Goal: Transaction & Acquisition: Purchase product/service

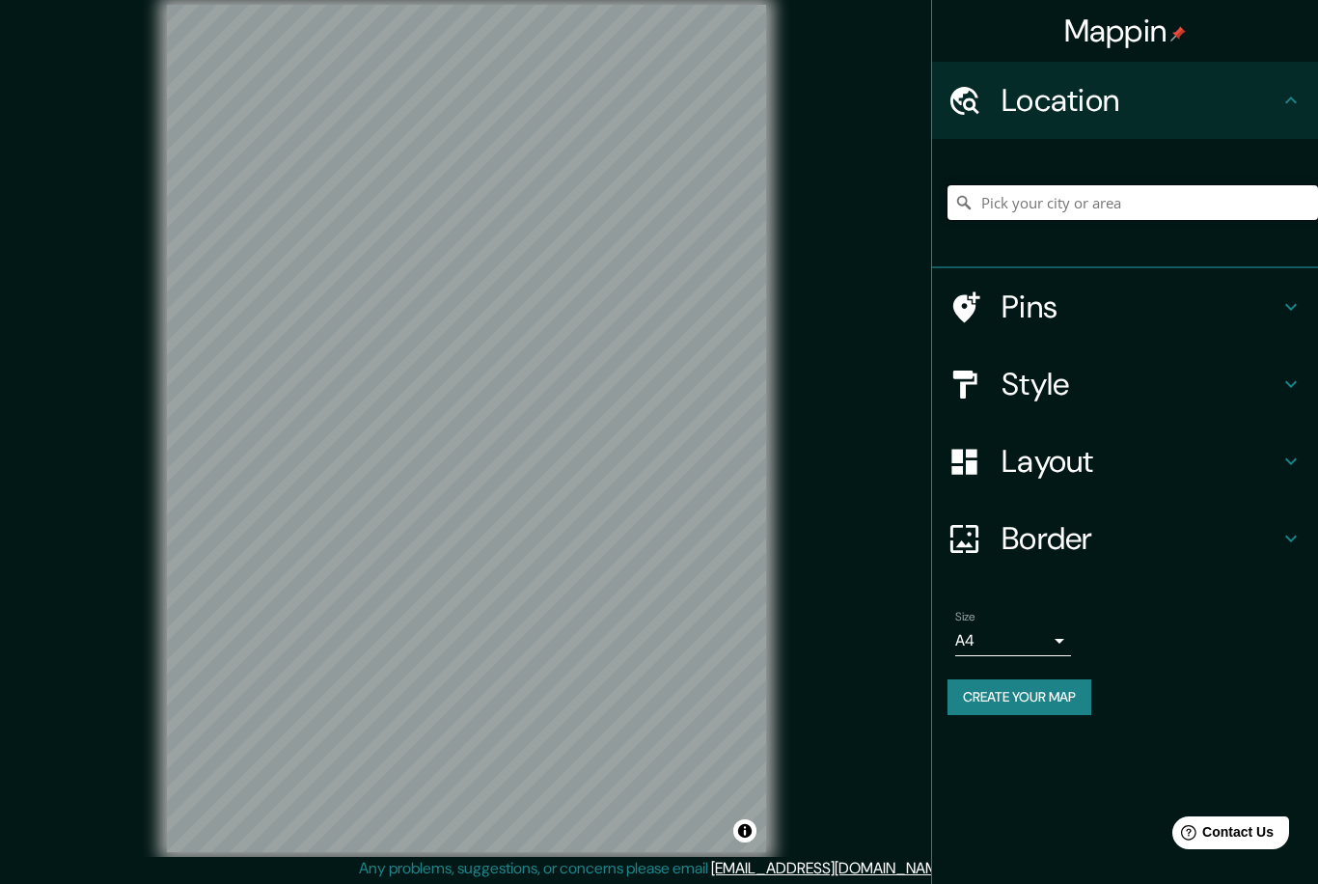
click at [1163, 207] on input "Pick your city or area" at bounding box center [1133, 202] width 371 height 35
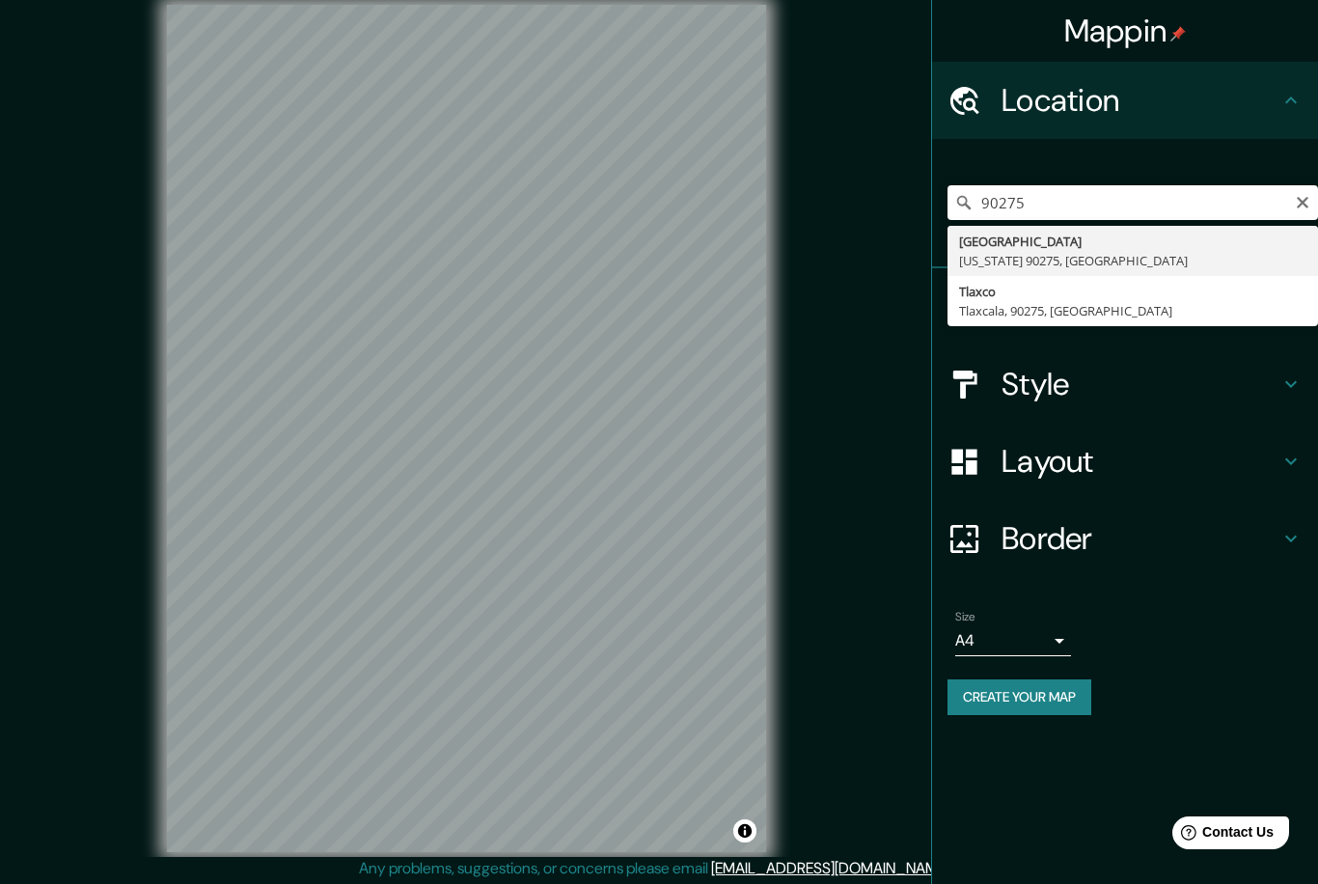
type input "[GEOGRAPHIC_DATA][US_STATE], [GEOGRAPHIC_DATA]"
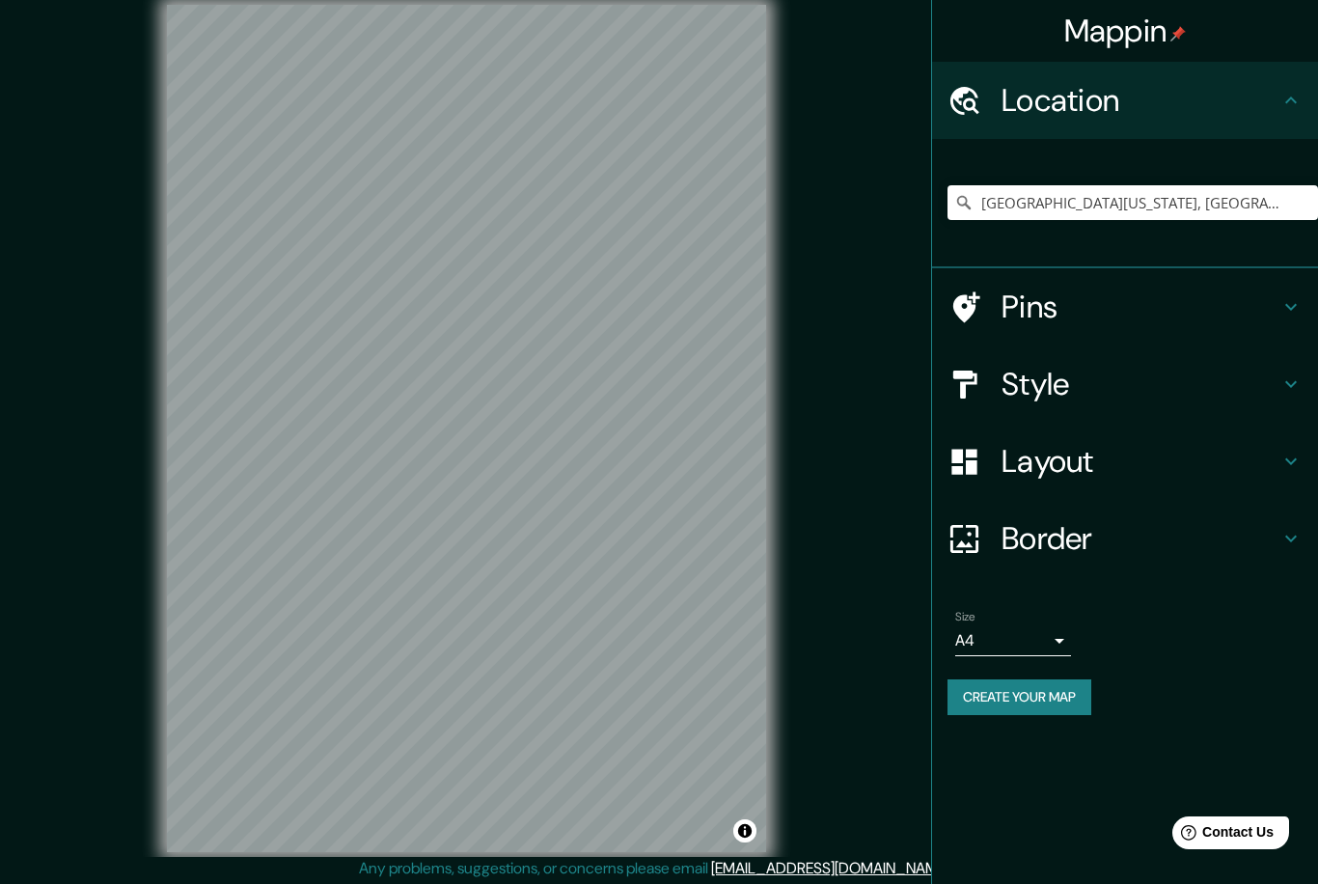
click at [1289, 312] on icon at bounding box center [1291, 306] width 23 height 23
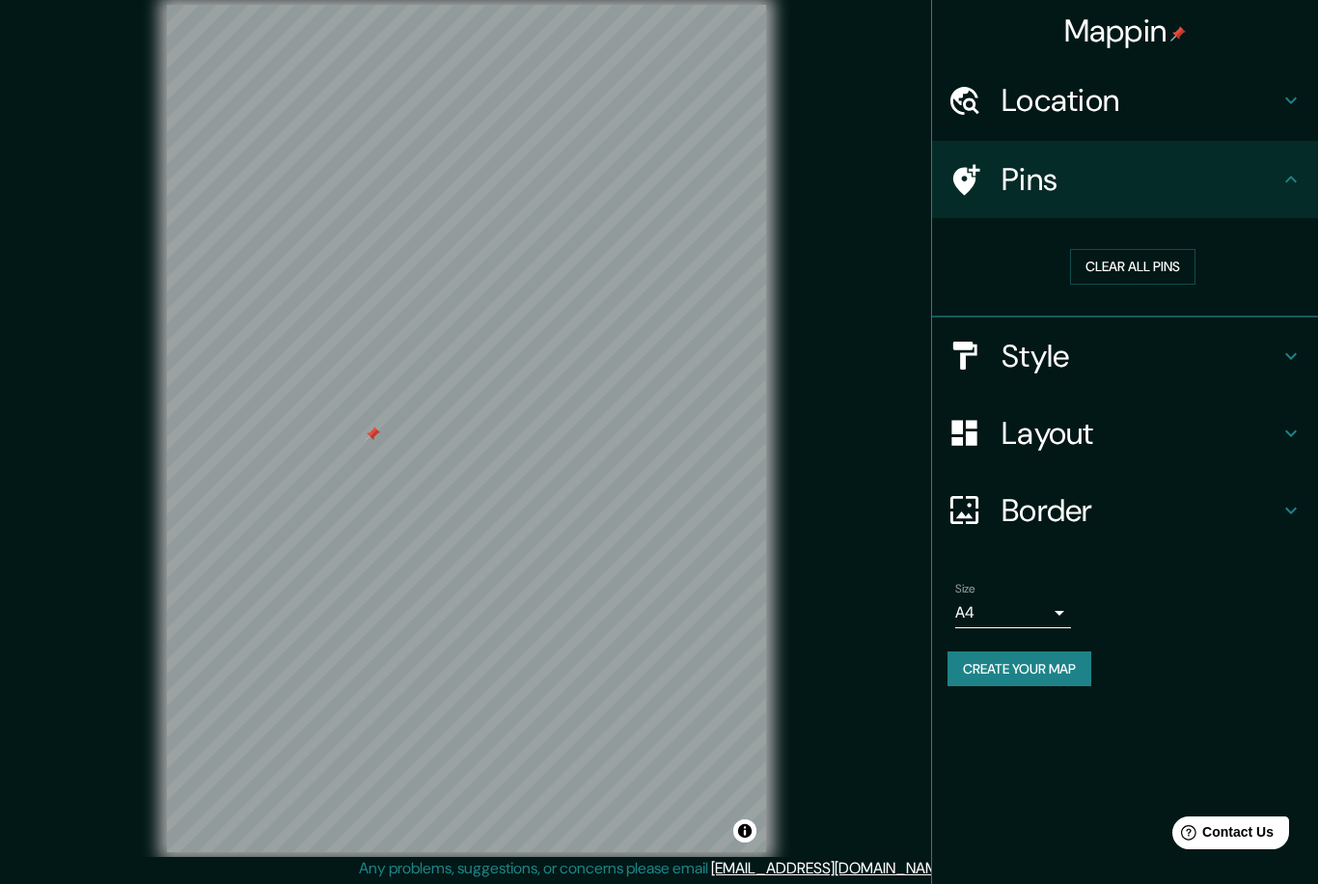
click at [1155, 265] on button "Clear all pins" at bounding box center [1132, 267] width 125 height 36
click at [1152, 278] on button "Clear all pins" at bounding box center [1132, 267] width 125 height 36
click at [1123, 362] on h4 "Style" at bounding box center [1141, 356] width 278 height 39
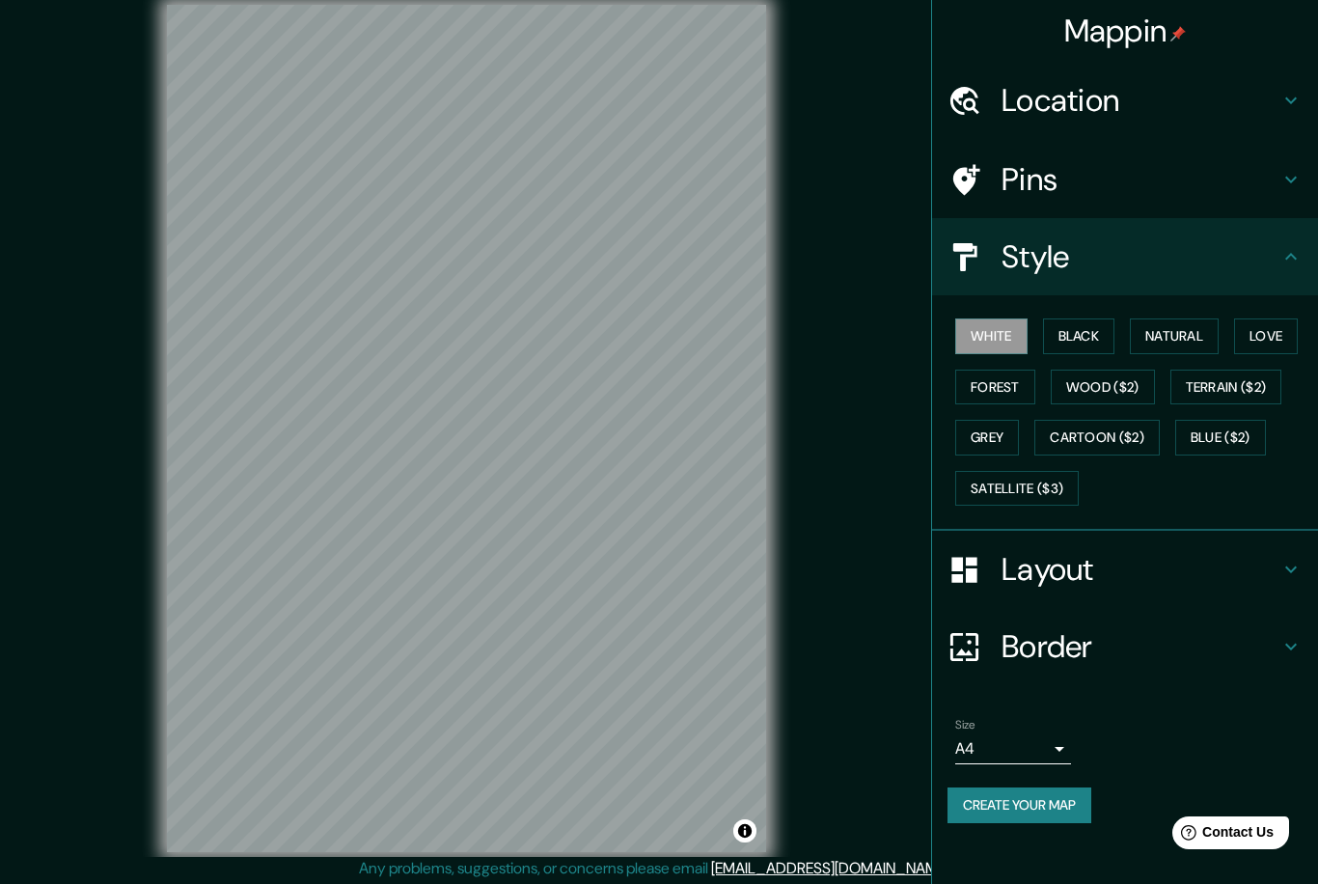
click at [1256, 390] on button "Terrain ($2)" at bounding box center [1227, 388] width 112 height 36
click at [1092, 437] on button "Cartoon ($2)" at bounding box center [1097, 438] width 125 height 36
click at [1114, 374] on button "Wood ($2)" at bounding box center [1103, 388] width 104 height 36
click at [1172, 334] on button "Natural" at bounding box center [1174, 336] width 89 height 36
click at [1274, 327] on button "Love" at bounding box center [1266, 336] width 64 height 36
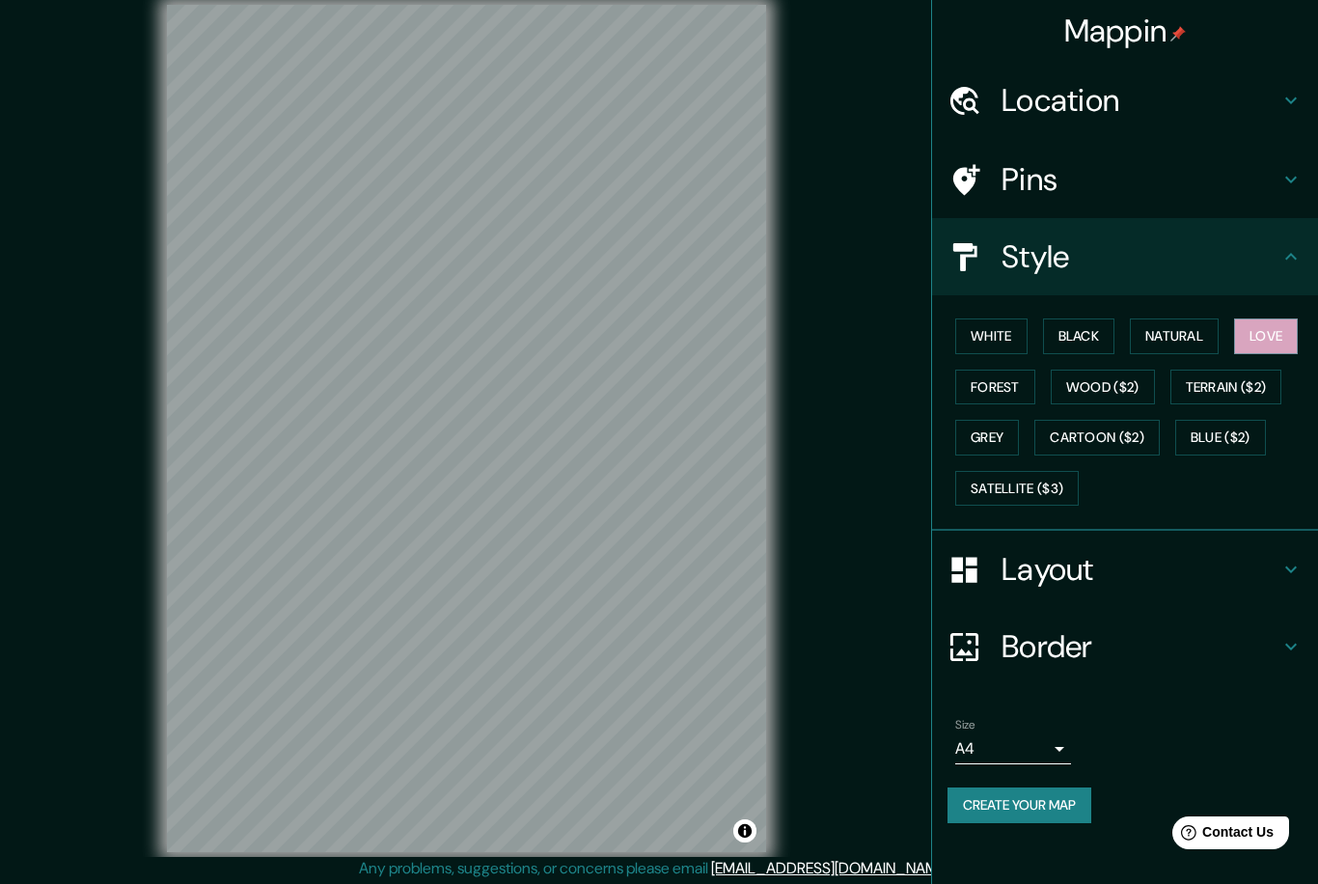
click at [989, 437] on button "Grey" at bounding box center [987, 438] width 64 height 36
click at [1263, 440] on button "Blue ($2)" at bounding box center [1220, 438] width 91 height 36
click at [1054, 491] on button "Satellite ($3)" at bounding box center [1017, 489] width 124 height 36
click at [1119, 565] on h4 "Layout" at bounding box center [1141, 569] width 278 height 39
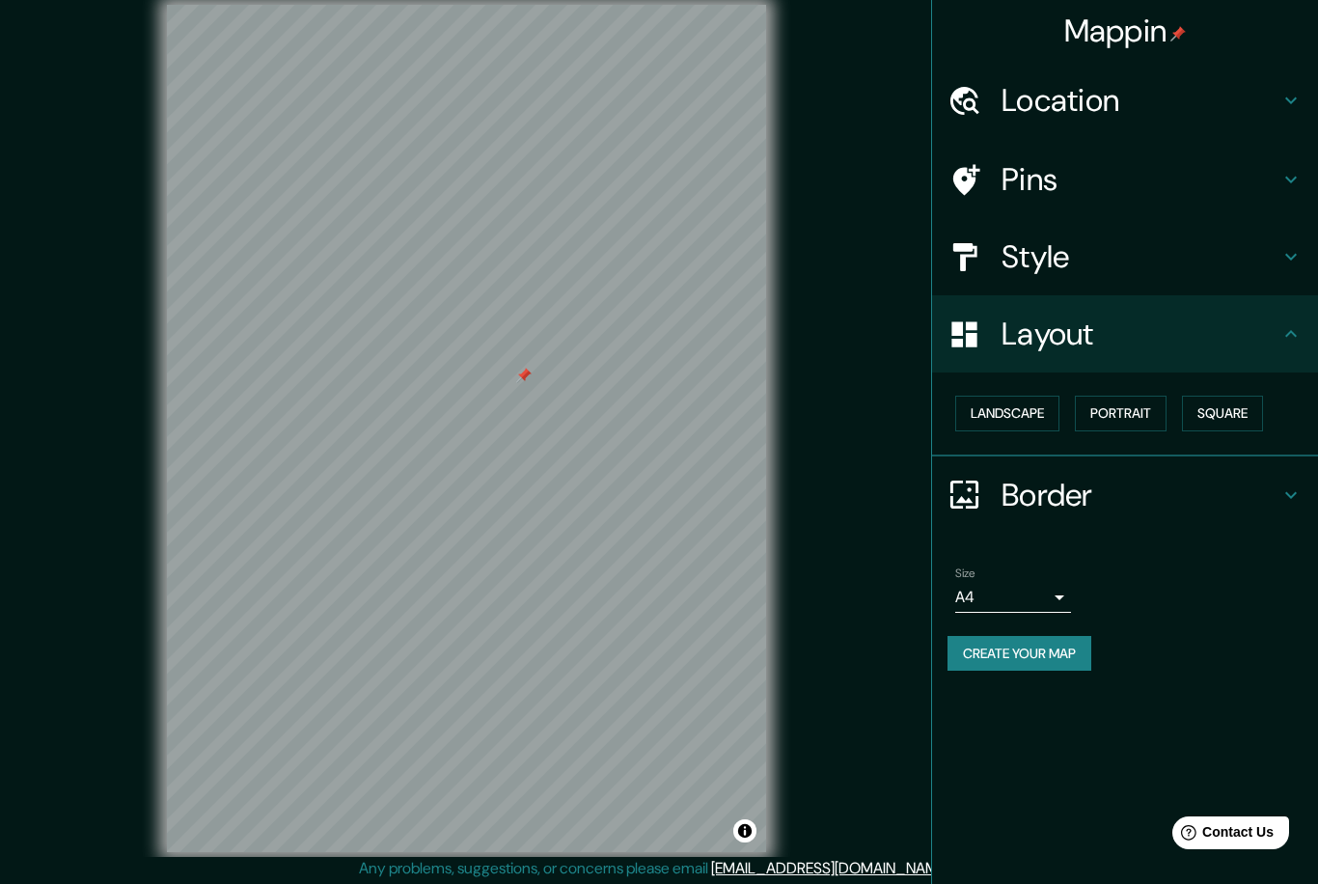
click at [1136, 420] on button "Portrait" at bounding box center [1121, 414] width 92 height 36
click at [1130, 415] on button "Portrait" at bounding box center [1121, 414] width 92 height 36
click at [1022, 419] on button "Landscape" at bounding box center [1007, 414] width 104 height 36
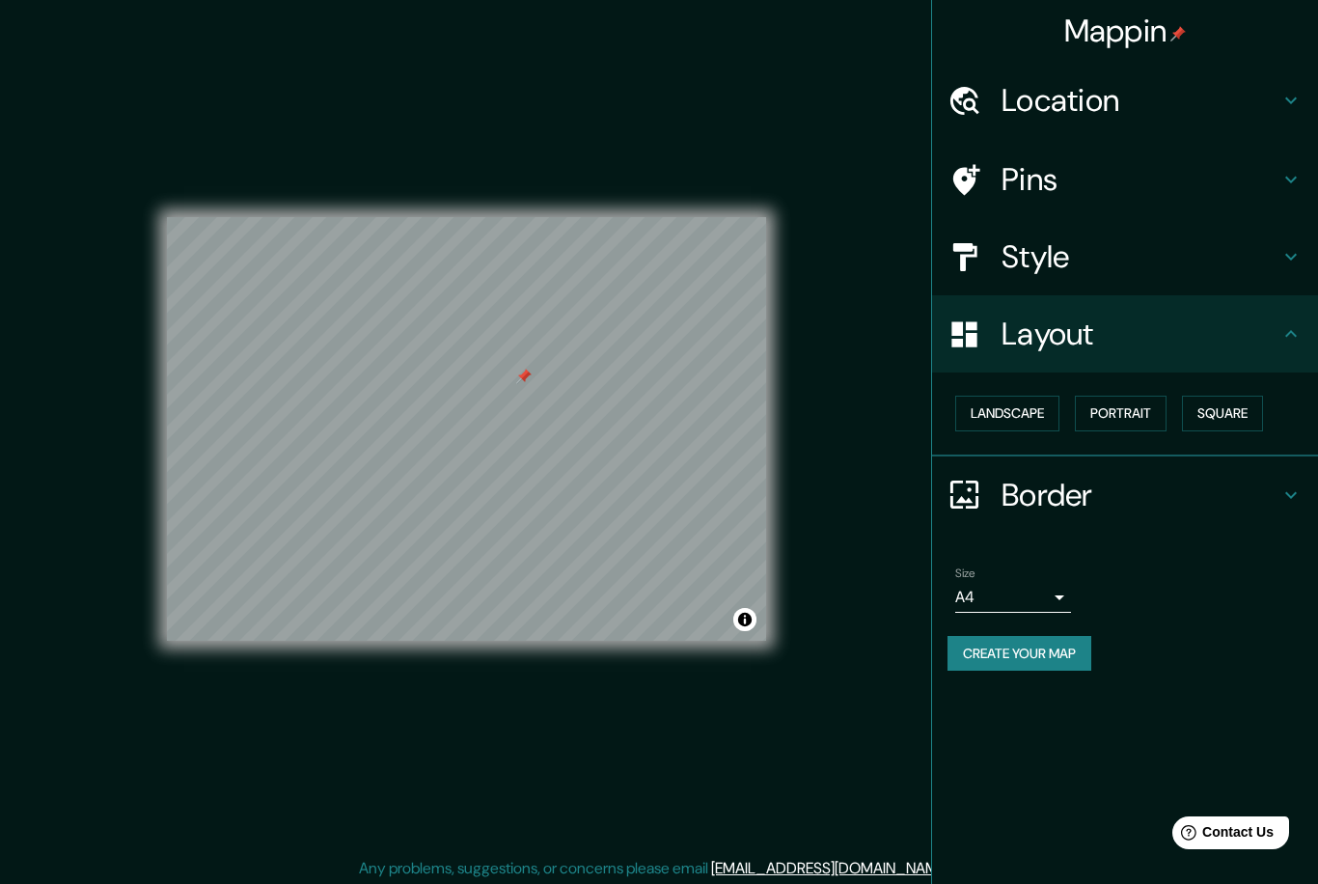
click at [1240, 405] on button "Square" at bounding box center [1222, 414] width 81 height 36
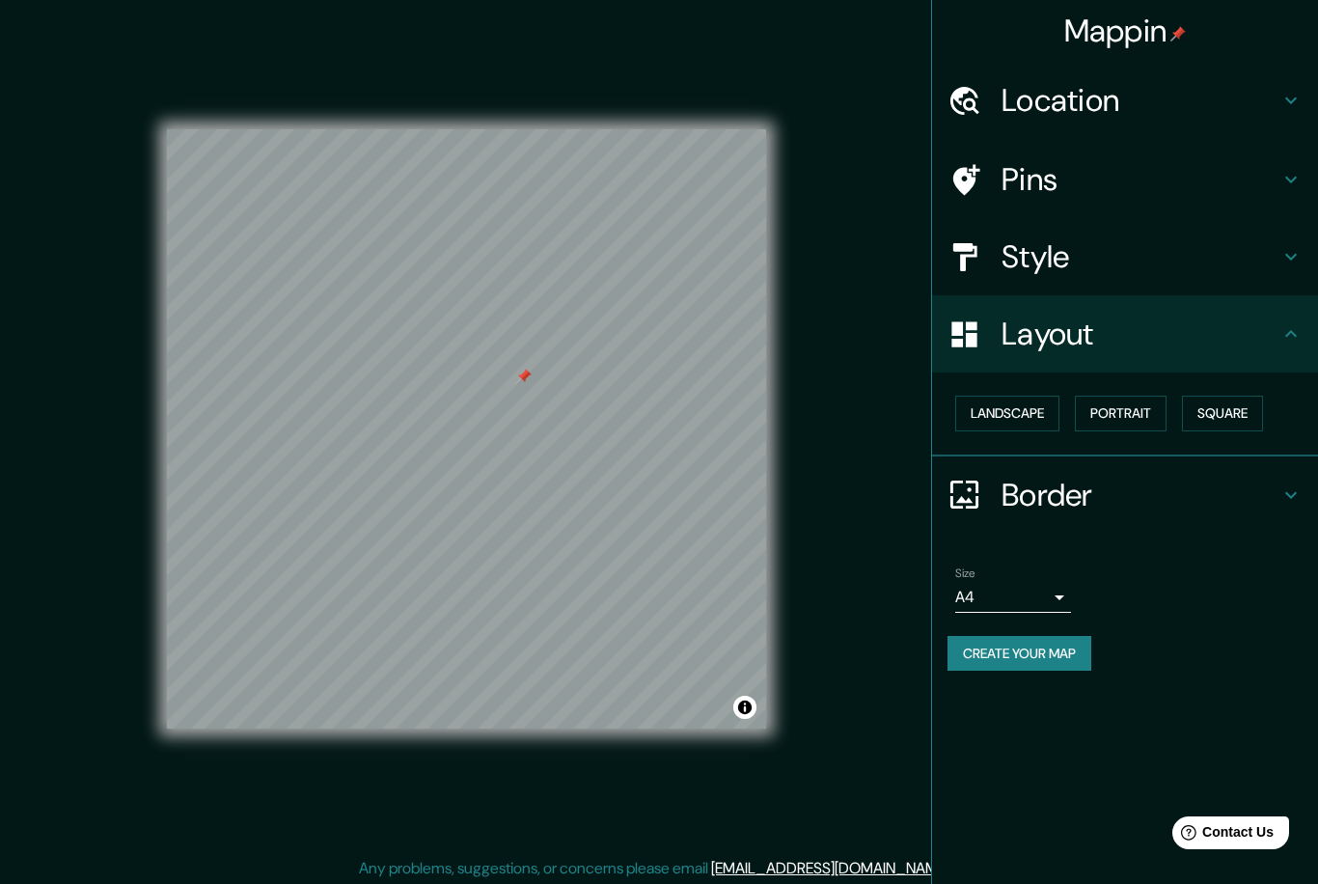
click at [1062, 498] on h4 "Border" at bounding box center [1141, 495] width 278 height 39
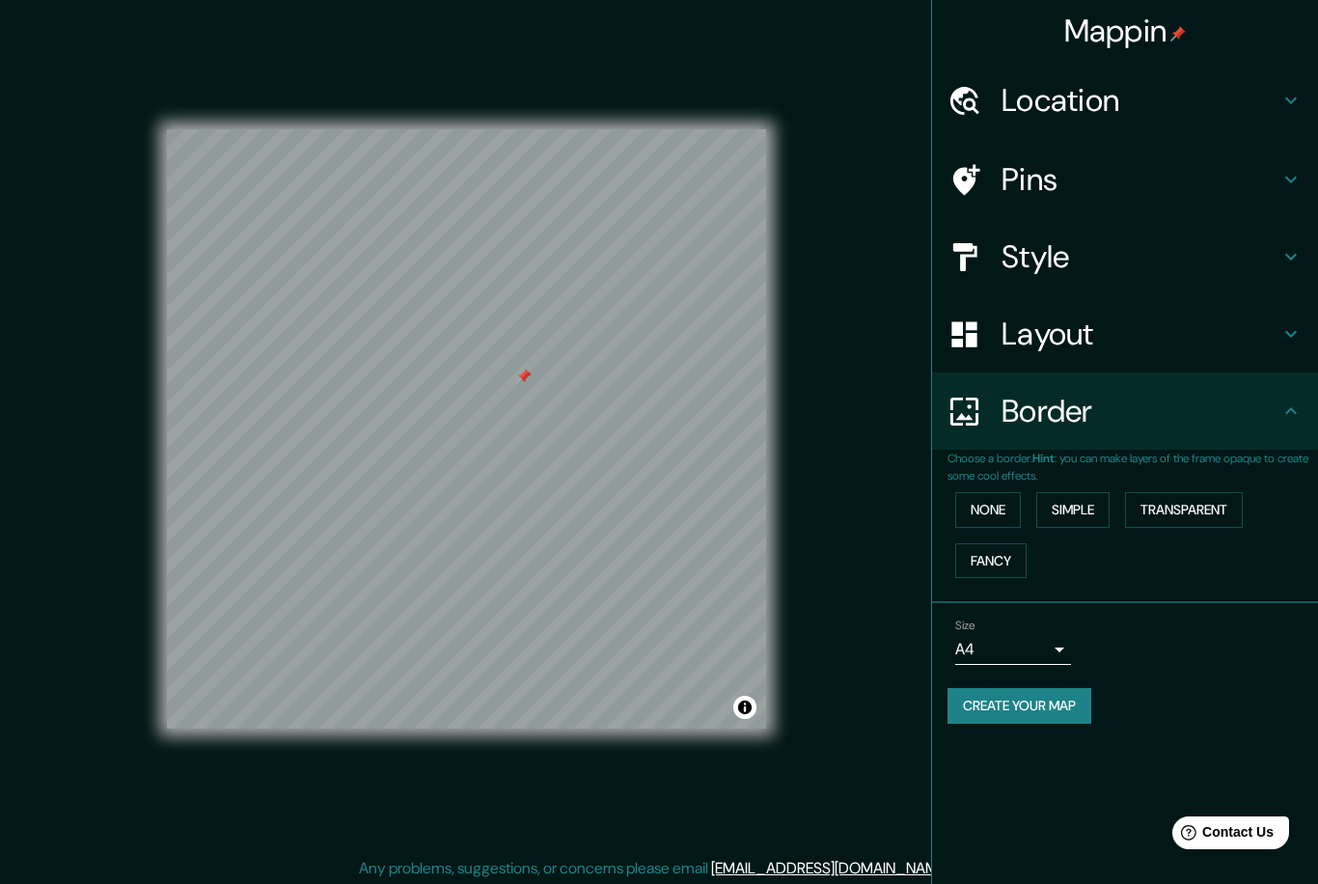
click at [996, 570] on button "Fancy" at bounding box center [990, 561] width 71 height 36
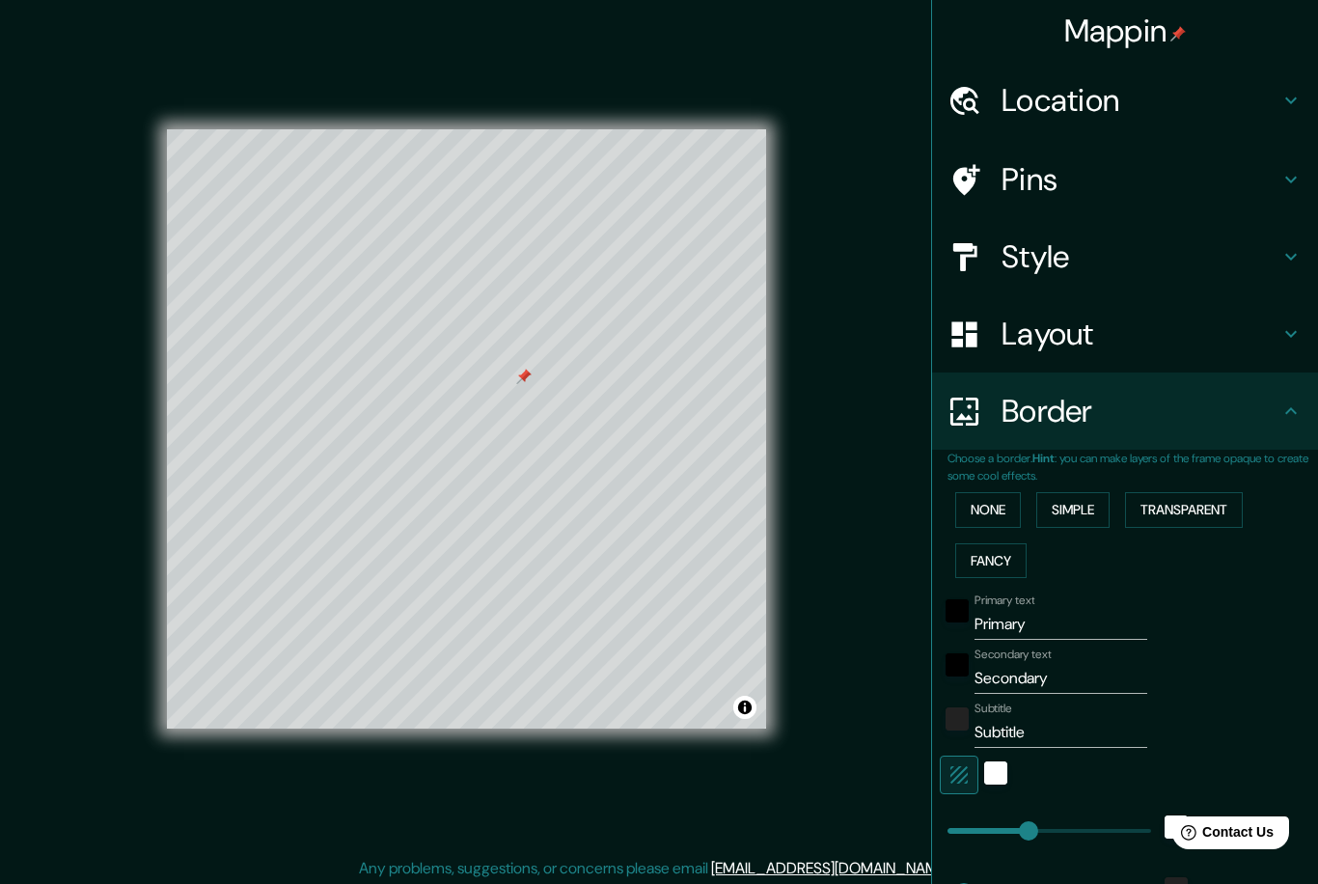
click at [1213, 506] on button "Transparent" at bounding box center [1184, 510] width 118 height 36
click at [1087, 517] on button "Simple" at bounding box center [1073, 510] width 73 height 36
click at [990, 504] on button "None" at bounding box center [988, 510] width 66 height 36
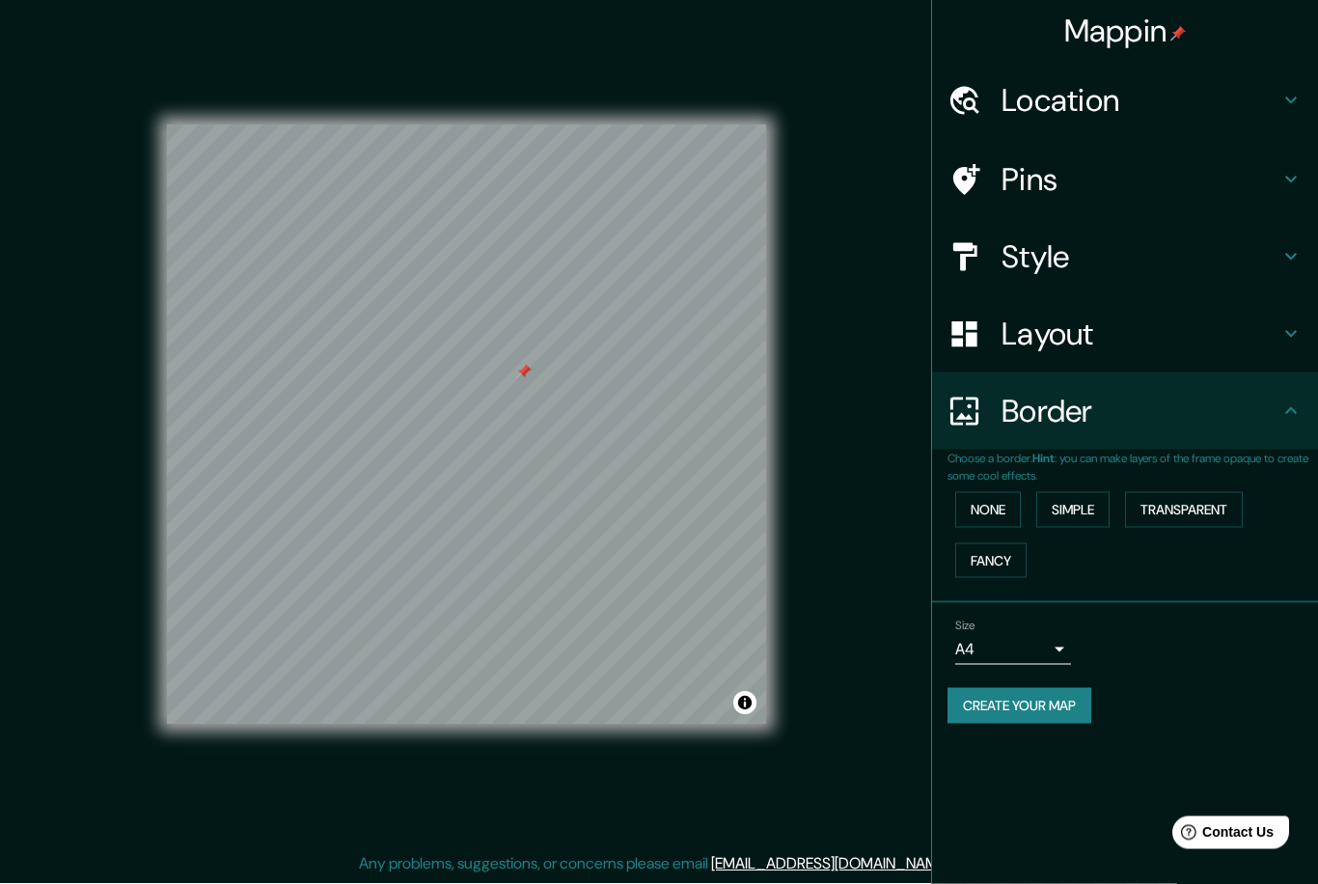
scroll to position [56, 0]
click at [1018, 656] on body "Mappin Location [GEOGRAPHIC_DATA], [US_STATE][GEOGRAPHIC_DATA], [GEOGRAPHIC_DAT…" at bounding box center [659, 438] width 1318 height 884
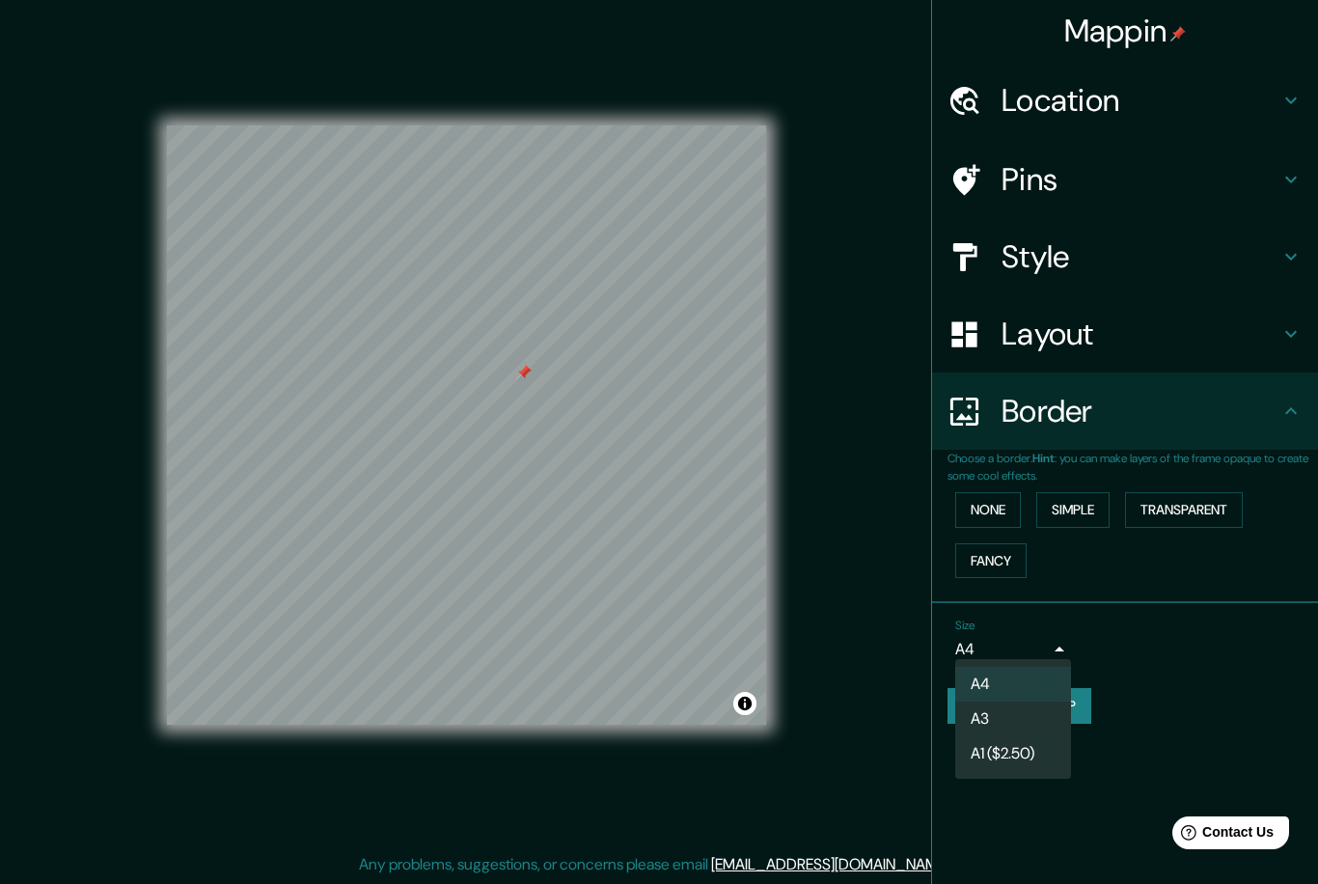
click at [1025, 751] on li "A1 ($2.50)" at bounding box center [1013, 753] width 116 height 35
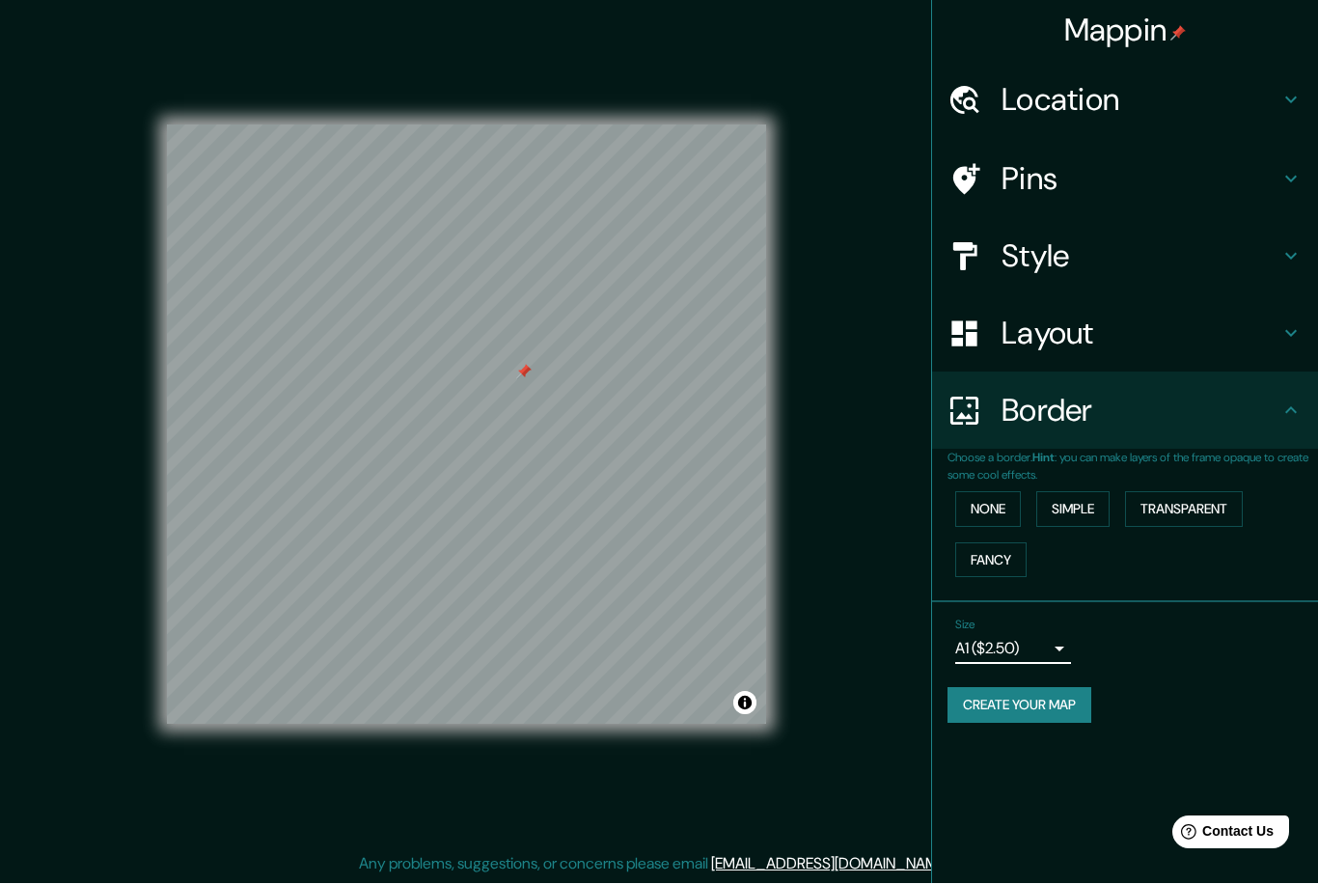
click at [1067, 647] on body "Mappin Location [GEOGRAPHIC_DATA], [US_STATE][GEOGRAPHIC_DATA], [GEOGRAPHIC_DAT…" at bounding box center [659, 438] width 1318 height 884
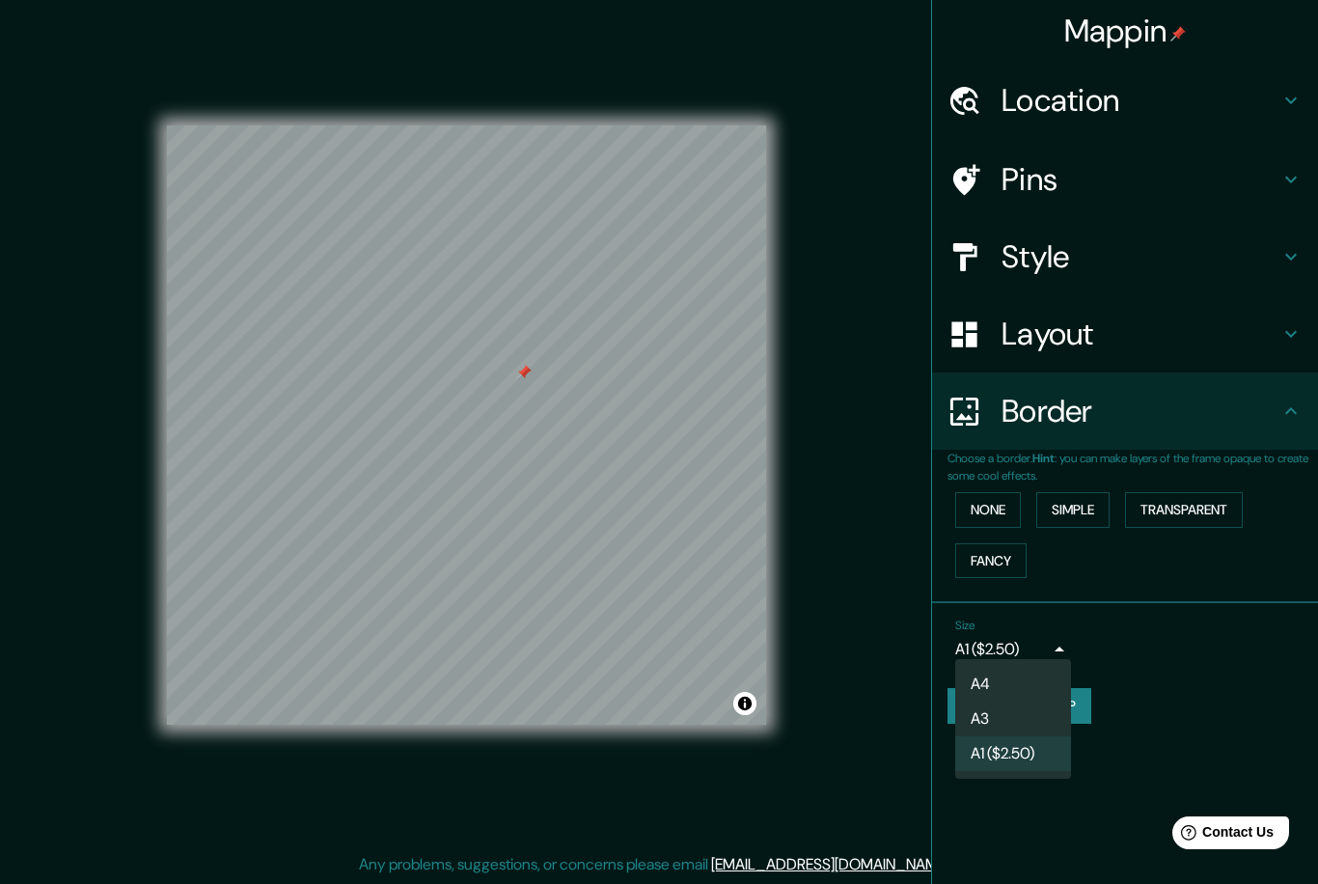
click at [1144, 685] on div at bounding box center [659, 442] width 1318 height 884
click at [1047, 714] on button "Create your map" at bounding box center [1020, 706] width 144 height 36
click at [1049, 705] on div "Create your map" at bounding box center [1125, 706] width 355 height 36
click at [1046, 707] on div "Create your map" at bounding box center [1125, 706] width 355 height 36
